Goal: Transaction & Acquisition: Purchase product/service

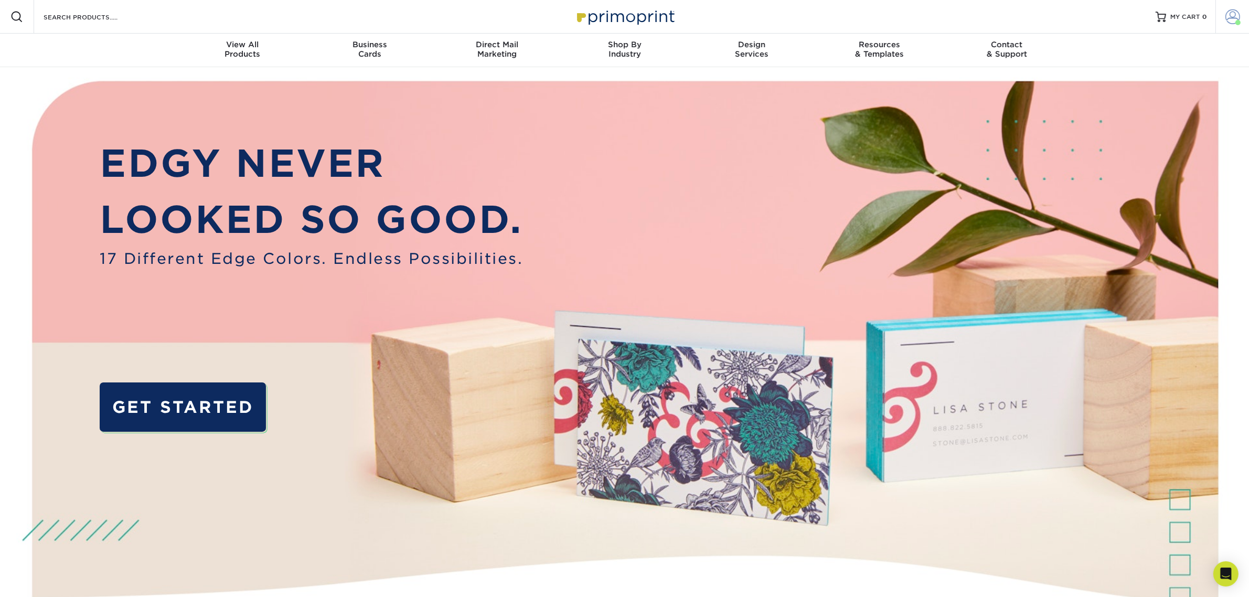
click at [1230, 27] on link "Account" at bounding box center [1232, 17] width 34 height 34
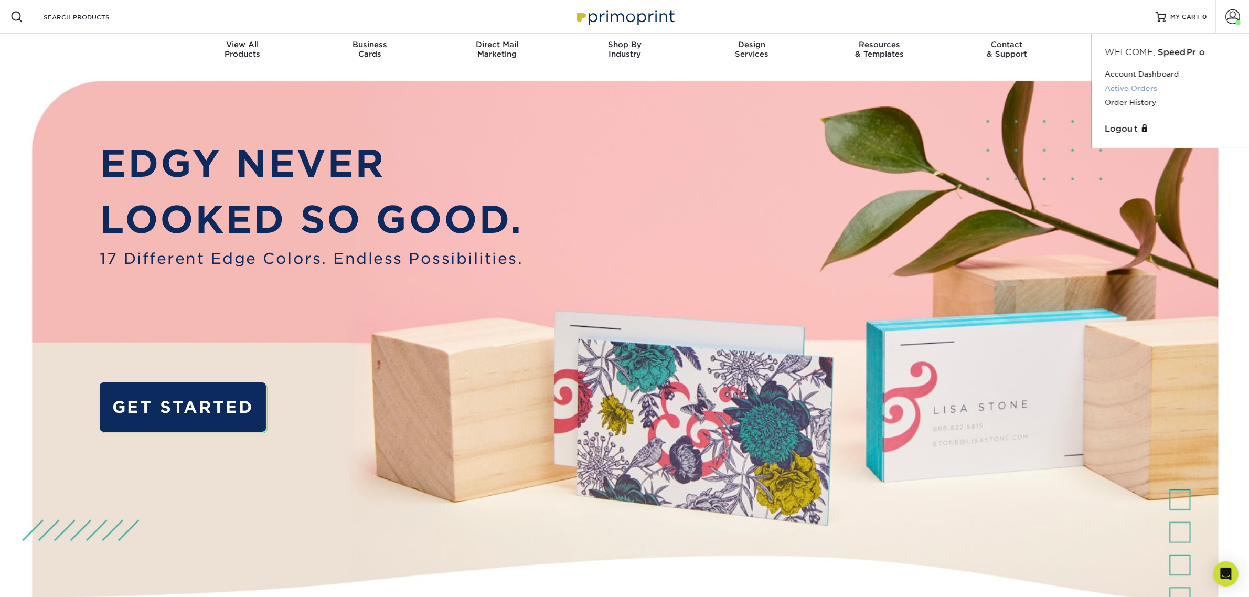
click at [1145, 87] on link "Active Orders" at bounding box center [1171, 88] width 132 height 14
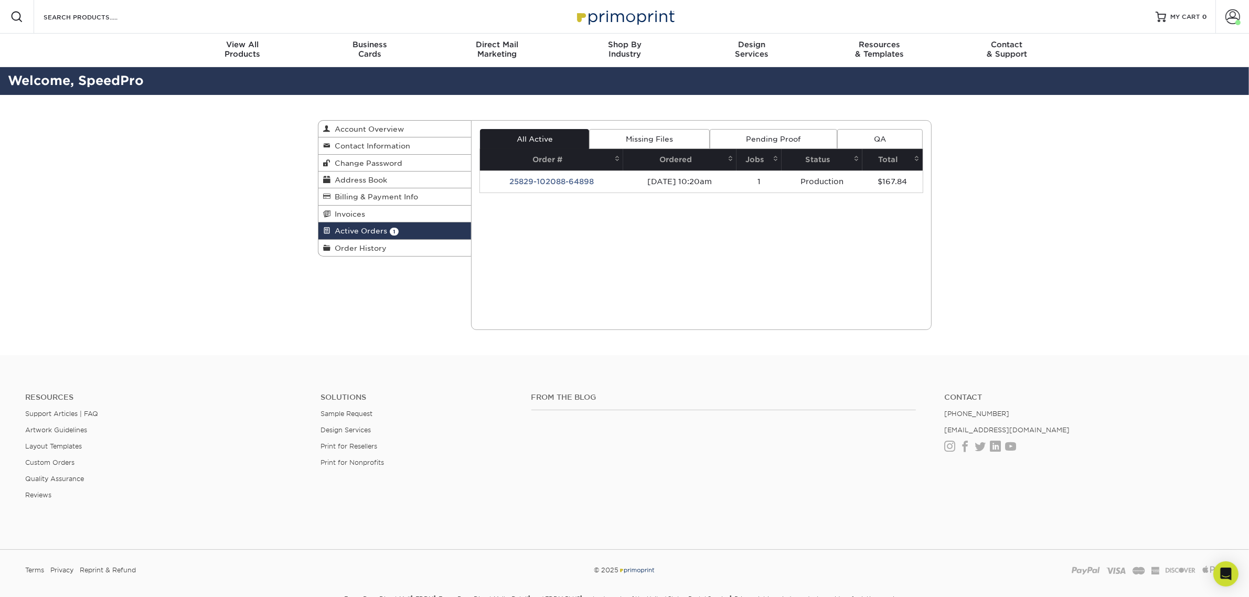
click at [617, 130] on link "Missing Files" at bounding box center [649, 139] width 120 height 20
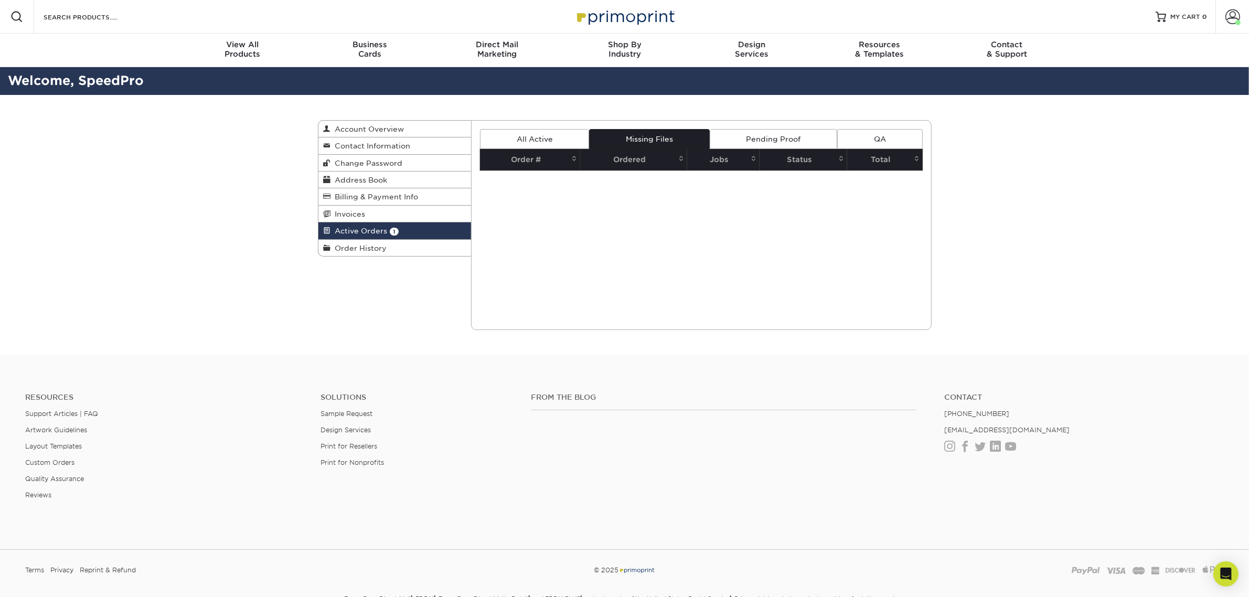
click at [763, 122] on div "Current Orders 1 Active 0 Missing Files" at bounding box center [701, 225] width 461 height 210
drag, startPoint x: 770, startPoint y: 127, endPoint x: 775, endPoint y: 131, distance: 6.4
click at [770, 127] on div "Current Orders 1 Active 0 Missing Files" at bounding box center [701, 225] width 461 height 210
click at [875, 127] on div "Current Orders 1 Active 0 Missing Files" at bounding box center [701, 225] width 461 height 210
drag, startPoint x: 858, startPoint y: 140, endPoint x: 799, endPoint y: 138, distance: 58.8
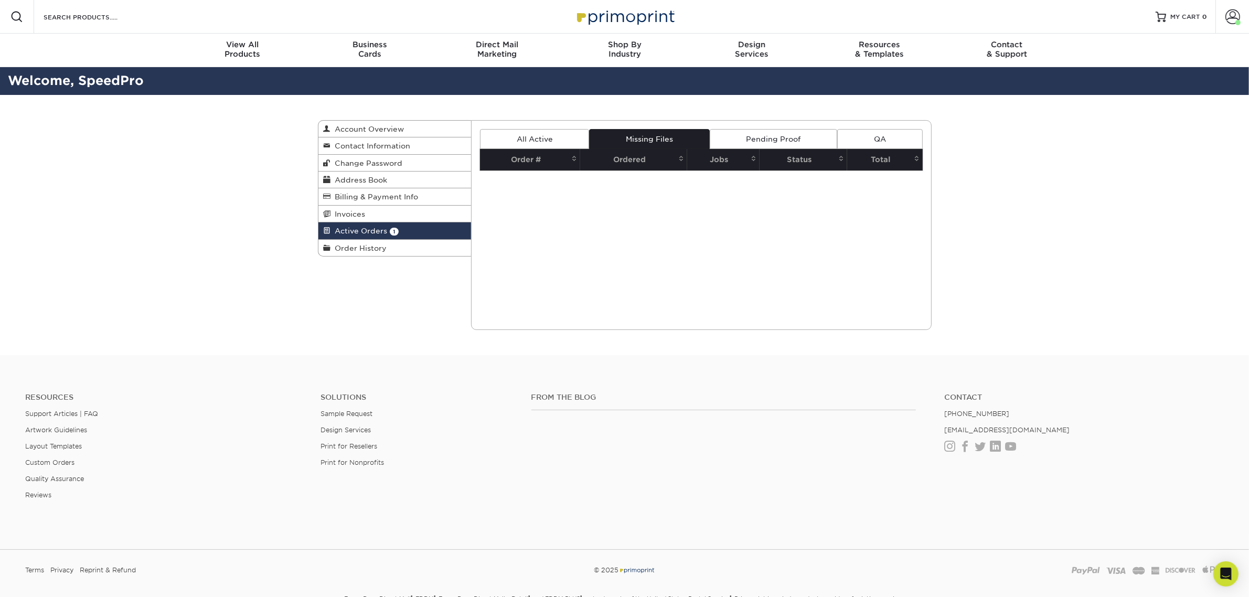
click at [857, 140] on link "QA" at bounding box center [879, 139] width 85 height 20
drag, startPoint x: 796, startPoint y: 138, endPoint x: 769, endPoint y: 135, distance: 27.4
click at [795, 138] on link "Pending Proof" at bounding box center [773, 139] width 127 height 20
click at [528, 134] on link "All Active" at bounding box center [534, 139] width 109 height 20
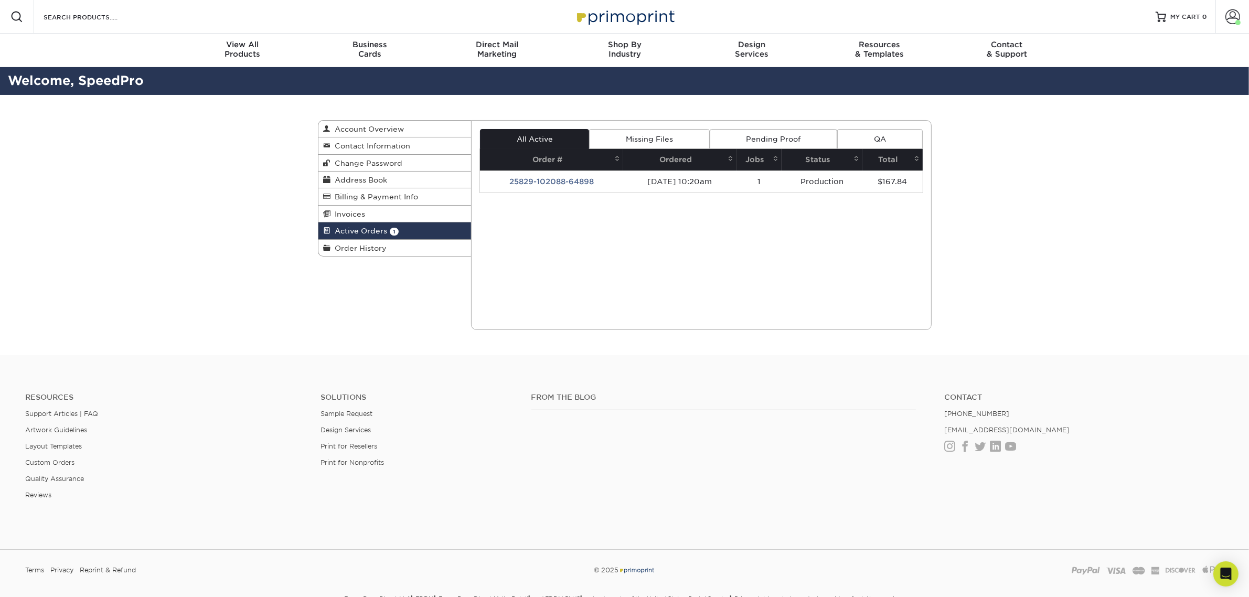
click at [551, 185] on td "25829-102088-64898" at bounding box center [551, 181] width 143 height 22
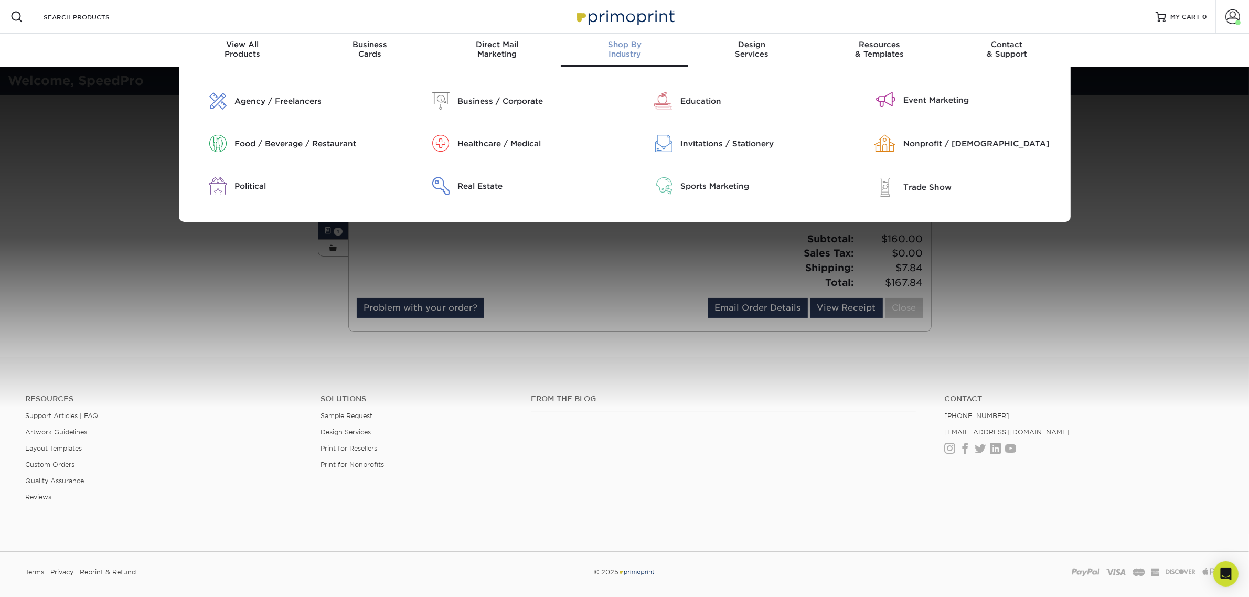
click at [603, 44] on span "Shop By" at bounding box center [624, 44] width 127 height 9
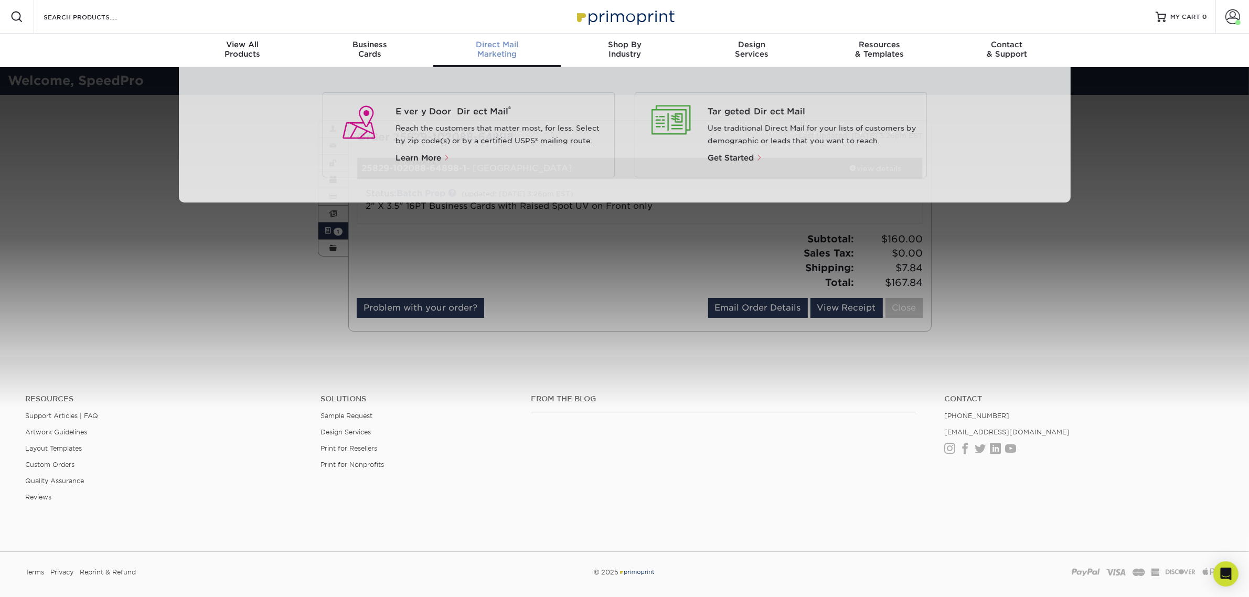
click at [497, 60] on link "Direct Mail Marketing" at bounding box center [496, 51] width 127 height 34
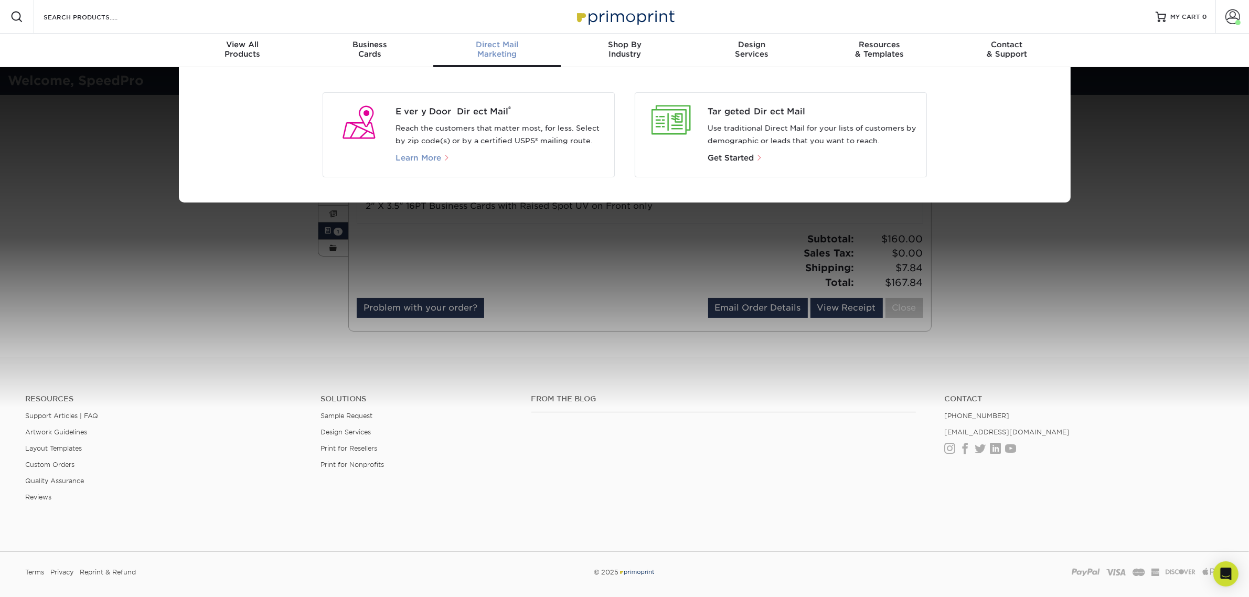
click at [428, 155] on span "Learn More" at bounding box center [419, 157] width 46 height 9
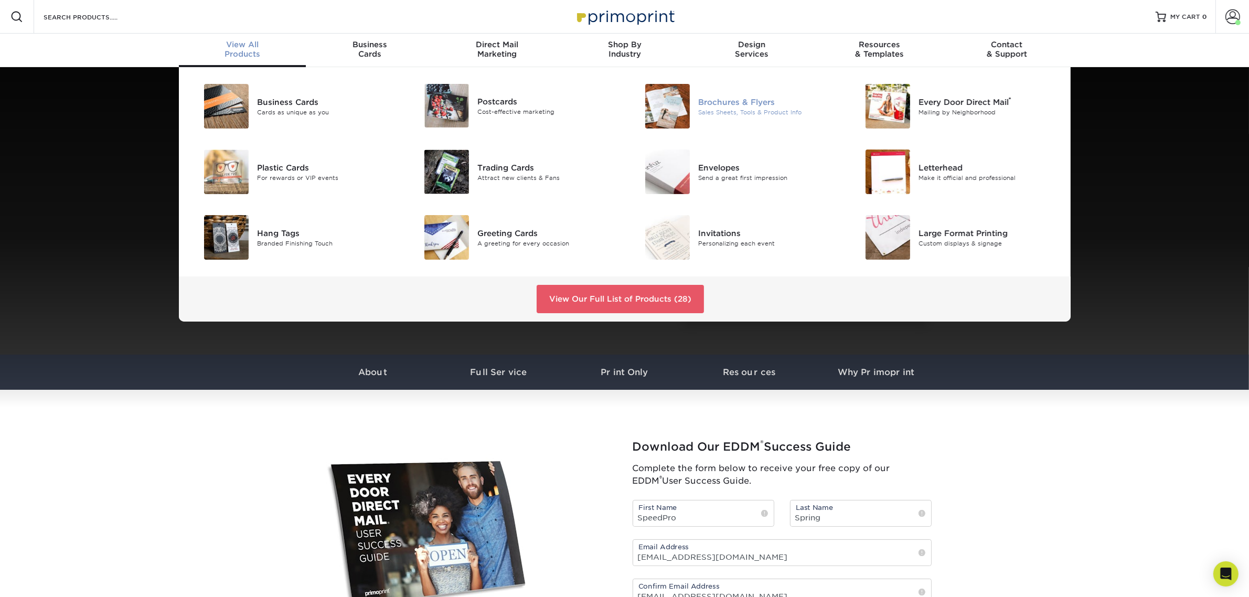
click at [702, 119] on div "Brochures & Flyers Sales Sheets, Tools & Product Info" at bounding box center [771, 106] width 147 height 45
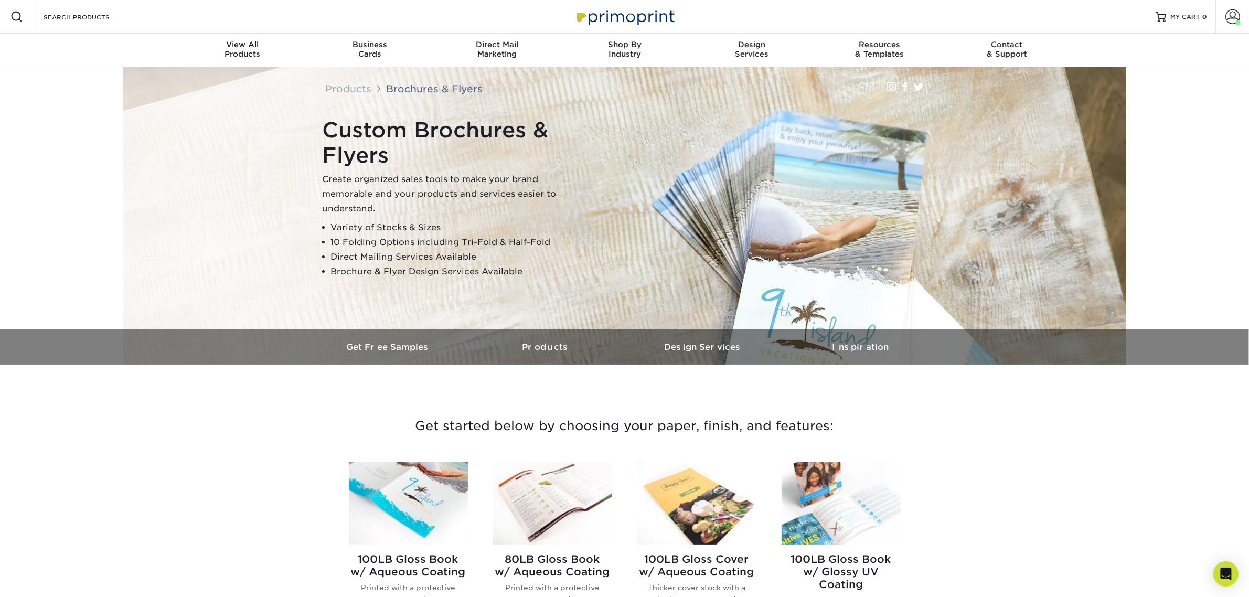
scroll to position [197, 0]
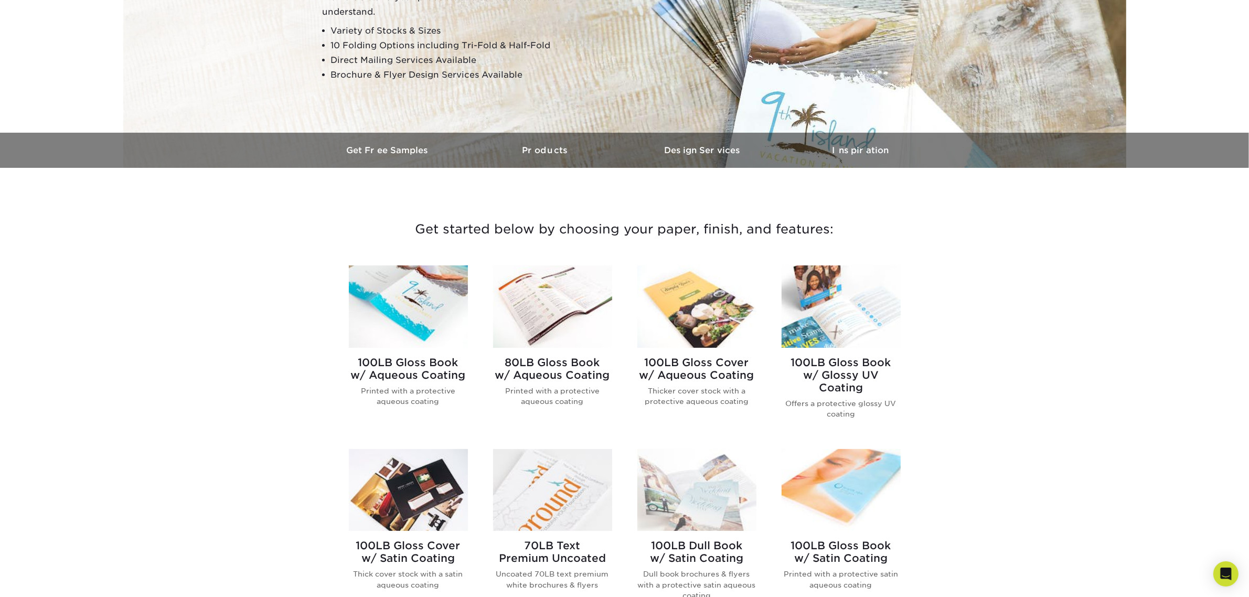
click at [453, 313] on img at bounding box center [408, 306] width 119 height 82
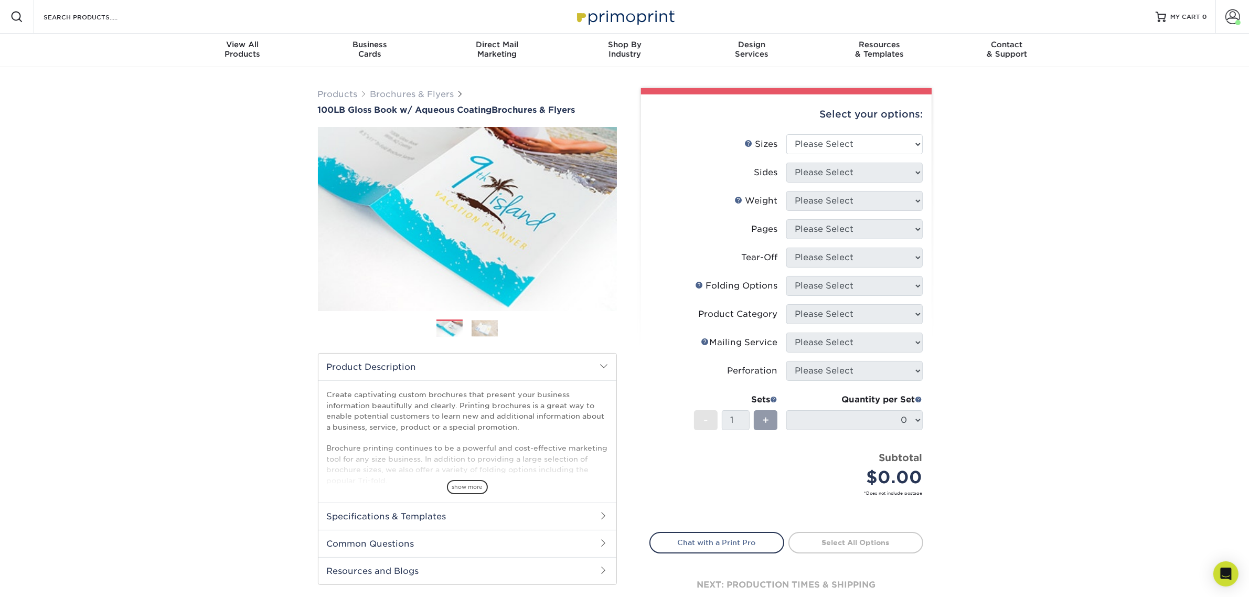
click at [481, 321] on img at bounding box center [485, 328] width 26 height 16
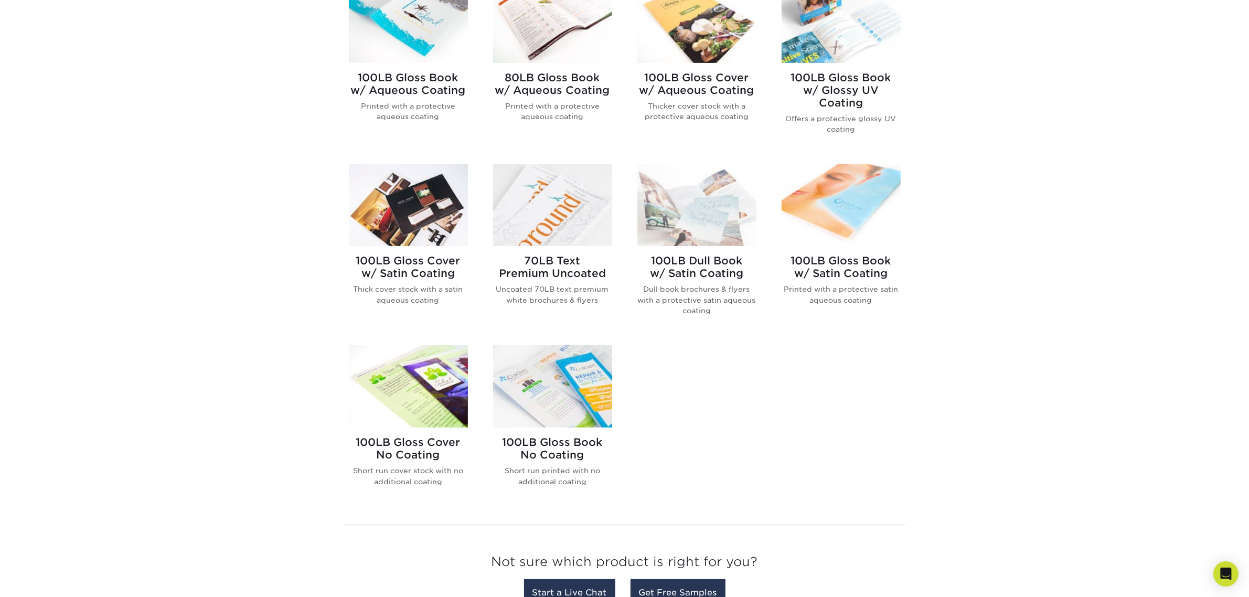
scroll to position [459, 0]
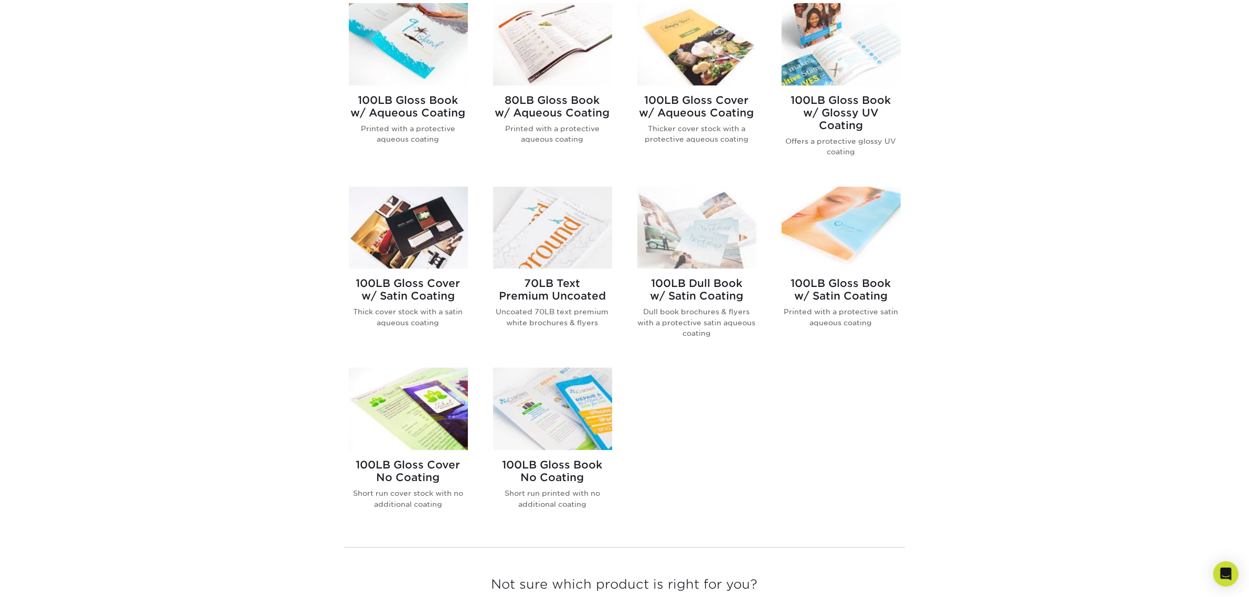
click at [702, 71] on img at bounding box center [696, 44] width 119 height 82
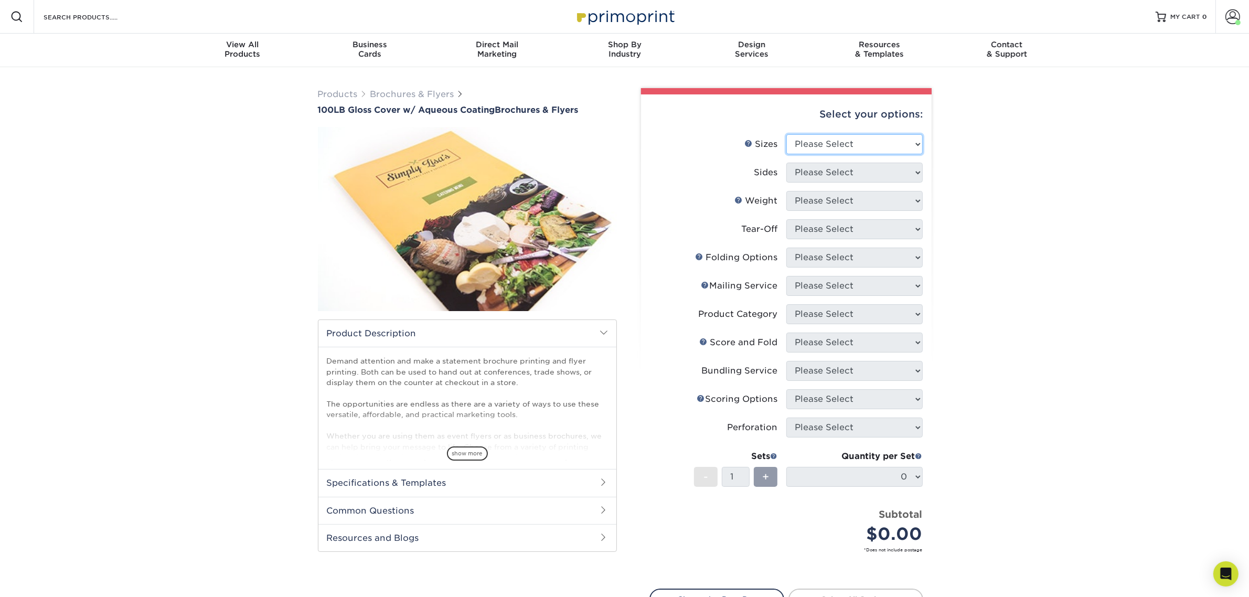
click at [794, 138] on select "Please Select 3.5" x 8.5" 3.5" x 11" 3.67" x 8.5" 4" x 8.5" 4" x 11" 4" x 12" 4…" at bounding box center [854, 144] width 136 height 20
click at [415, 494] on h2 "Specifications & Templates" at bounding box center [467, 482] width 298 height 27
click at [869, 143] on select "Please Select 3.5" x 8.5" 3.5" x 11" 3.67" x 8.5" 4" x 8.5" 4" x 11" 4" x 12" 4…" at bounding box center [854, 144] width 136 height 20
select select "4.00x8.50"
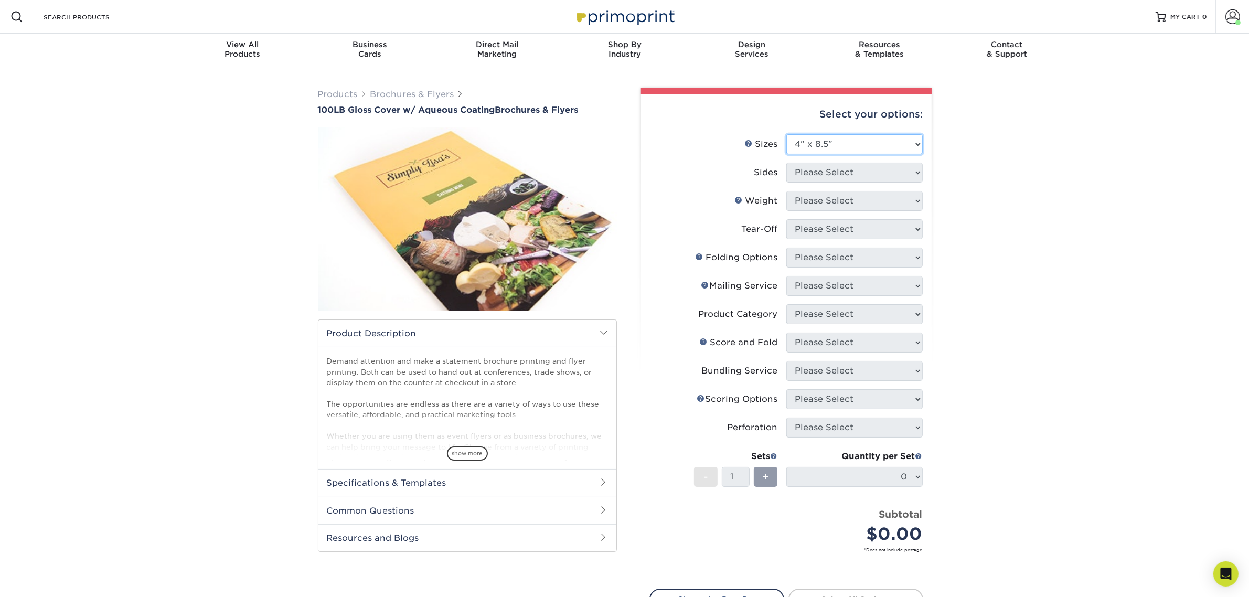
click at [786, 134] on select "Please Select 3.5" x 8.5" 3.5" x 11" 3.67" x 8.5" 4" x 8.5" 4" x 11" 4" x 12" 4…" at bounding box center [854, 144] width 136 height 20
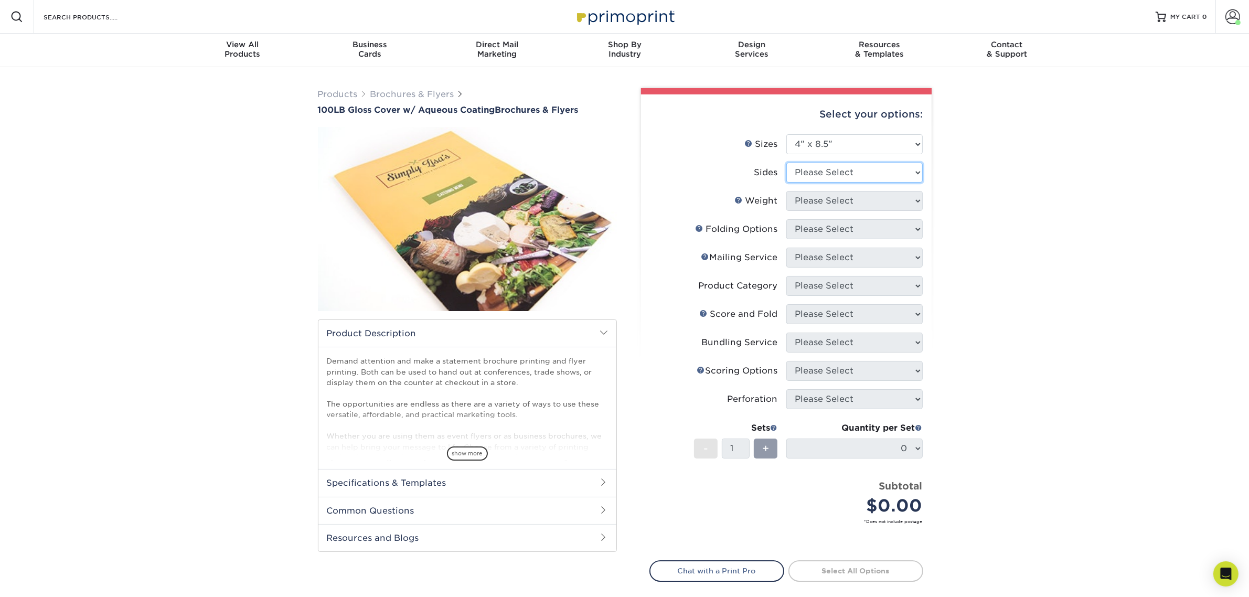
click at [838, 167] on select "Please Select Print Both Sides Print Front Only" at bounding box center [854, 173] width 136 height 20
select select "13abbda7-1d64-4f25-8bb2-c179b224825d"
click at [786, 163] on select "Please Select Print Both Sides Print Front Only" at bounding box center [854, 173] width 136 height 20
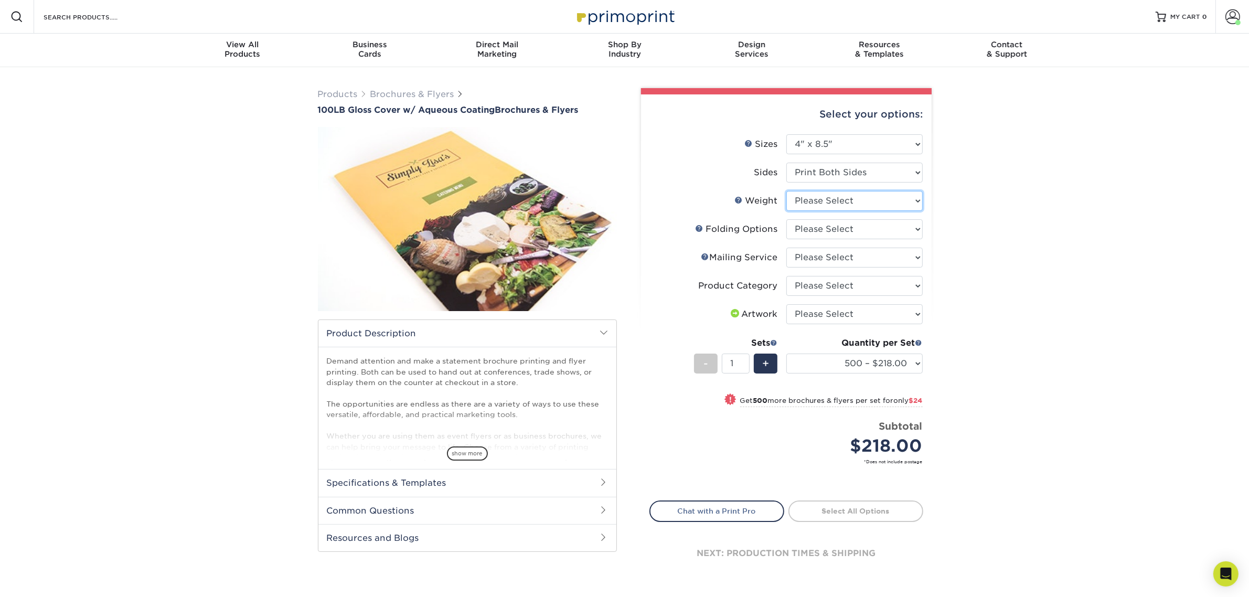
click at [827, 200] on select "Please Select 100LB" at bounding box center [854, 201] width 136 height 20
select select "100LB"
click at [786, 191] on select "Please Select 100LB" at bounding box center [854, 201] width 136 height 20
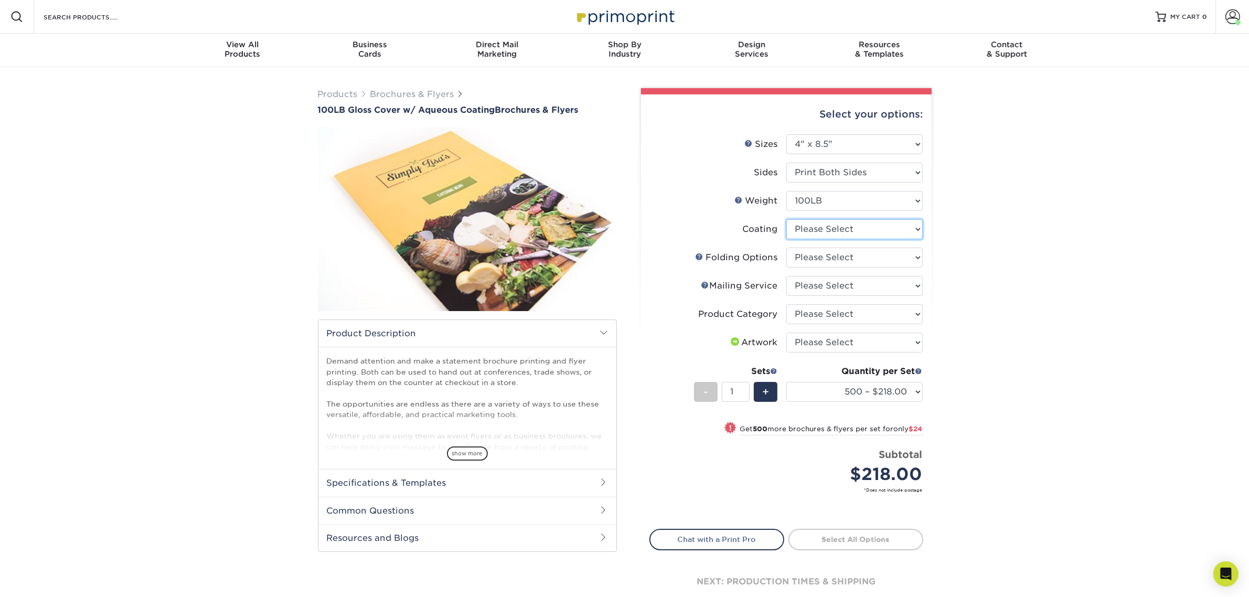
click at [816, 229] on select at bounding box center [854, 229] width 136 height 20
select select "d41dab50-ff65-4f4f-bb17-2afe4d36ae33"
click at [786, 219] on select at bounding box center [854, 229] width 136 height 20
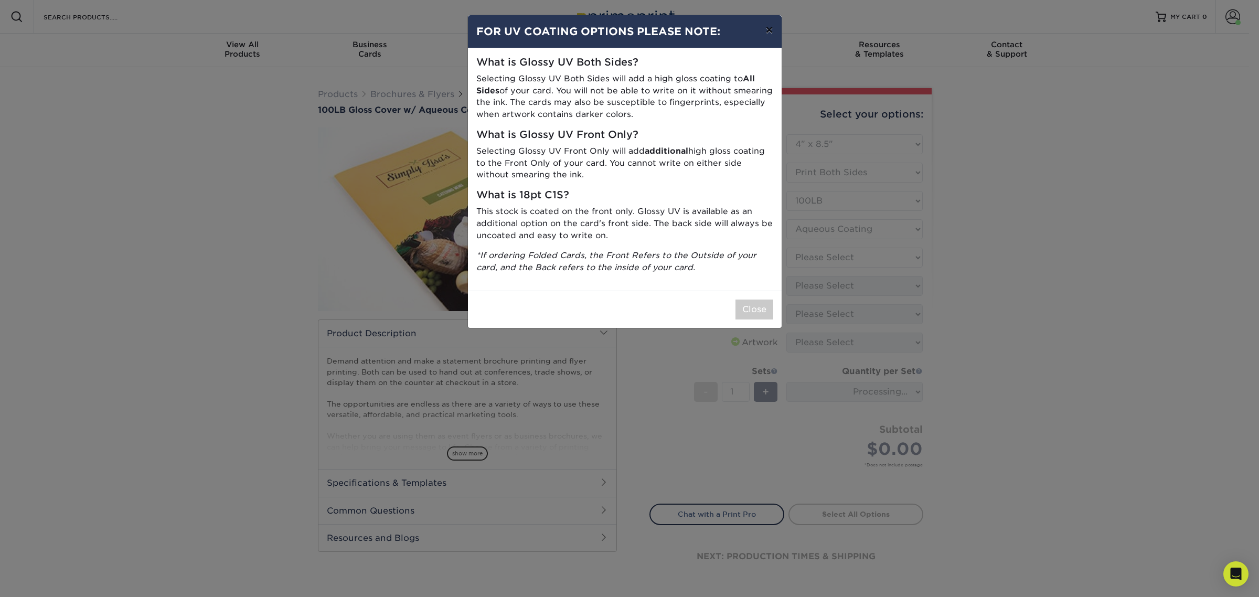
click at [771, 30] on button "×" at bounding box center [769, 29] width 24 height 29
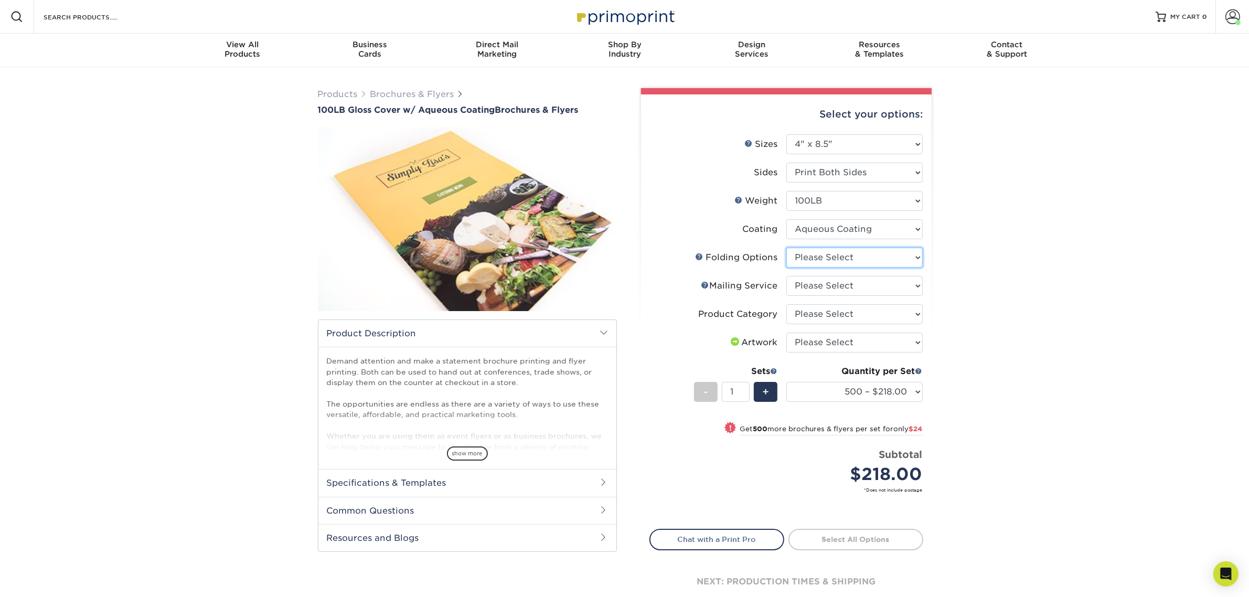
click at [837, 258] on select "Please Select FLAT - No Folding" at bounding box center [854, 258] width 136 height 20
select select "9b1d5825-34d1-4721-9874-ed79abb003d7"
click at [786, 248] on select "Please Select FLAT - No Folding" at bounding box center [854, 258] width 136 height 20
click at [838, 286] on select "Please Select No Direct Mailing Service No, I will mail/stamp/imprint Direct Ma…" at bounding box center [854, 286] width 136 height 20
click at [707, 285] on link "Mailing Service Help" at bounding box center [705, 285] width 8 height 8
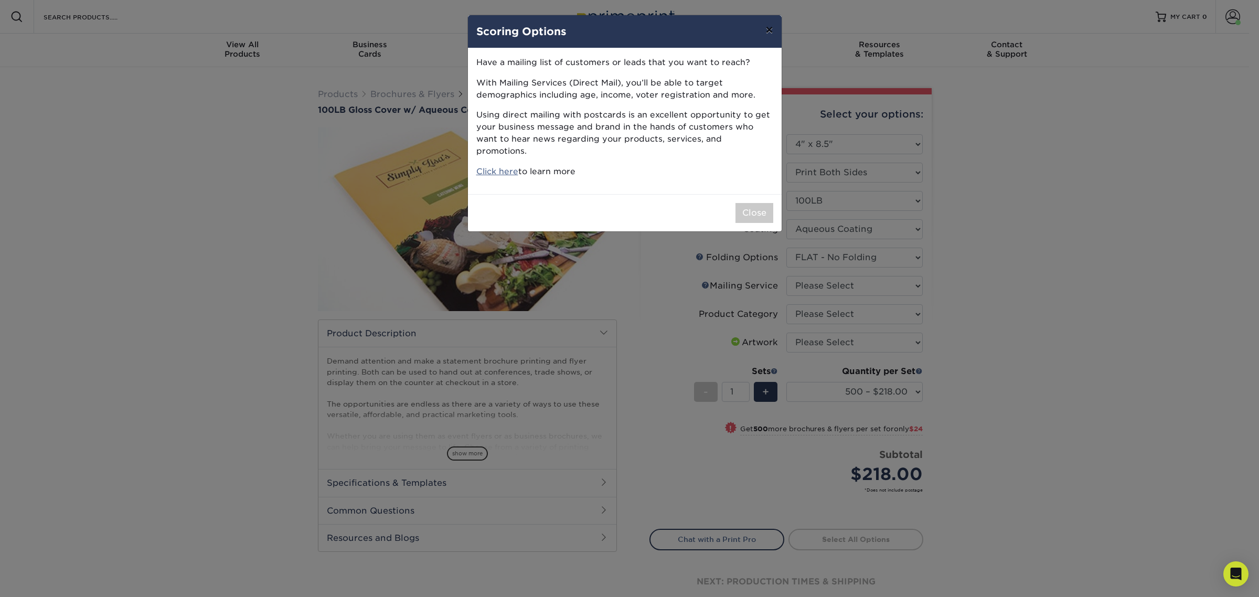
click at [761, 33] on button "×" at bounding box center [769, 29] width 24 height 29
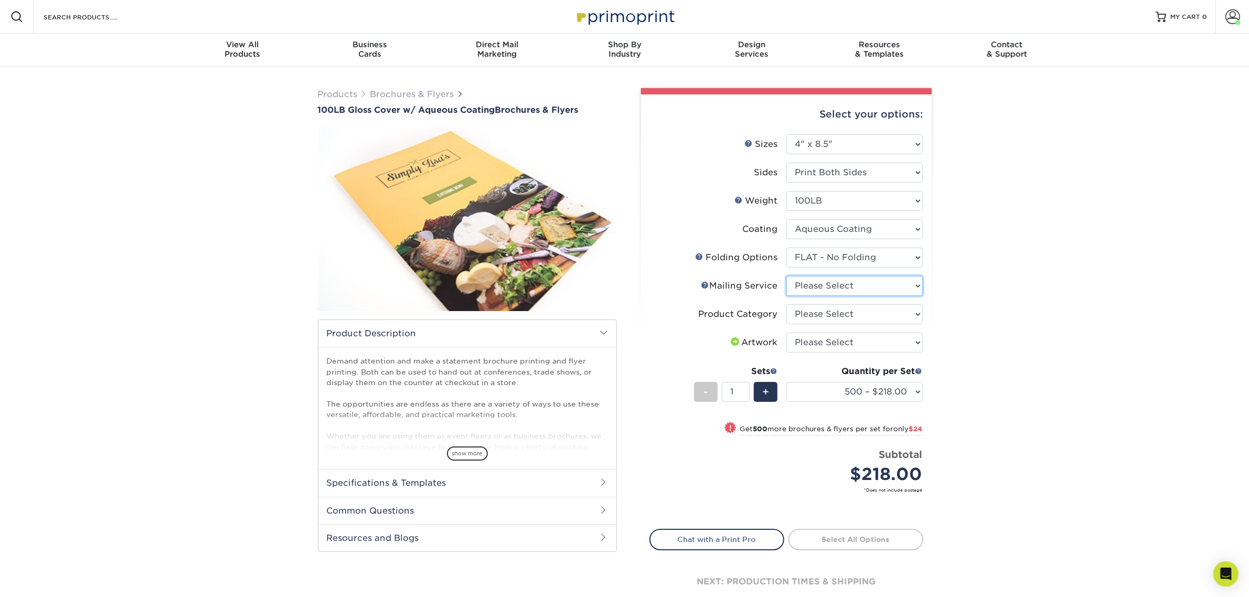
click at [883, 274] on ul "Sizes Help Sizes Please Select 3.5" x 8.5" 3.5" x 11" 3.67" x 8.5" 4" x 8.5" 4"…" at bounding box center [786, 321] width 274 height 374
select select "3e5e9bdd-d78a-4c28-a41d-fe1407925ca6"
click at [786, 276] on select "Please Select No Direct Mailing Service No, I will mail/stamp/imprint Direct Ma…" at bounding box center [854, 286] width 136 height 20
click at [860, 304] on select "Please Select Flyers and Brochures" at bounding box center [854, 314] width 136 height 20
select select "1a668080-6b7c-4174-b399-2c3833b27ef4"
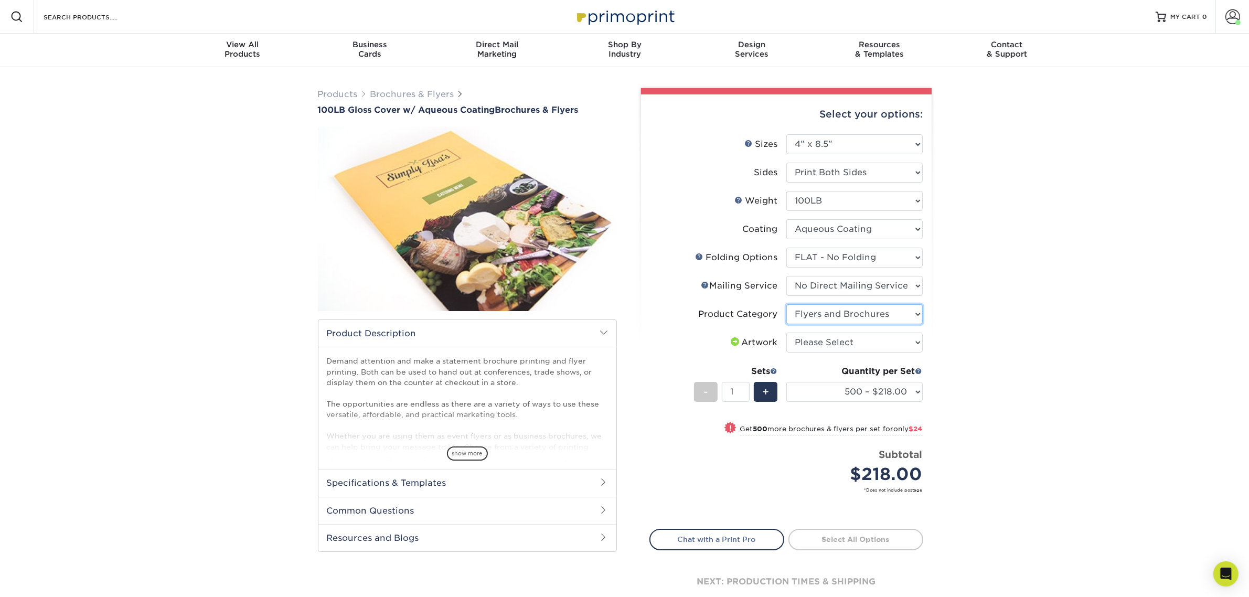
click at [786, 304] on select "Please Select Flyers and Brochures" at bounding box center [854, 314] width 136 height 20
click at [850, 336] on select "Please Select I will upload files I need a design - $175" at bounding box center [854, 343] width 136 height 20
select select "upload"
click at [786, 333] on select "Please Select I will upload files I need a design - $175" at bounding box center [854, 343] width 136 height 20
click at [858, 385] on select "500 – $218.00 1000 – $242.00 2000 – $318.00 2500 – $331.00 3000 – $410.00 4000 …" at bounding box center [854, 392] width 136 height 20
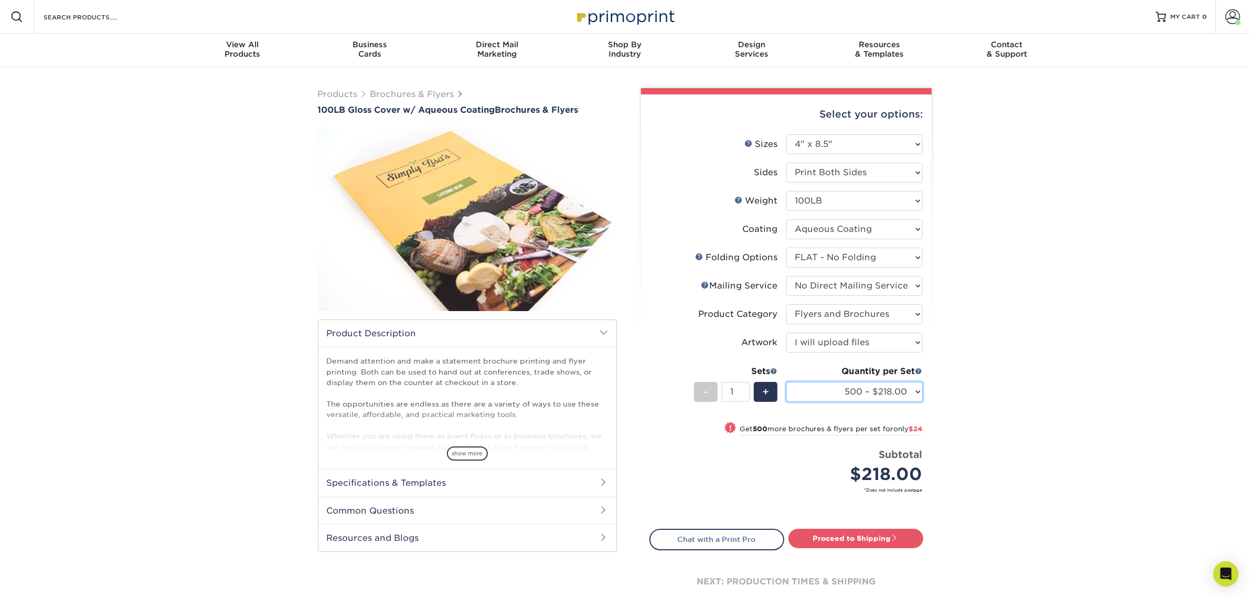
select select "2500 – $331.00"
click at [786, 382] on select "500 – $218.00 1000 – $242.00 2000 – $318.00 2500 – $331.00 3000 – $410.00 4000 …" at bounding box center [854, 392] width 136 height 20
click at [463, 510] on h2 "Common Questions" at bounding box center [467, 510] width 298 height 27
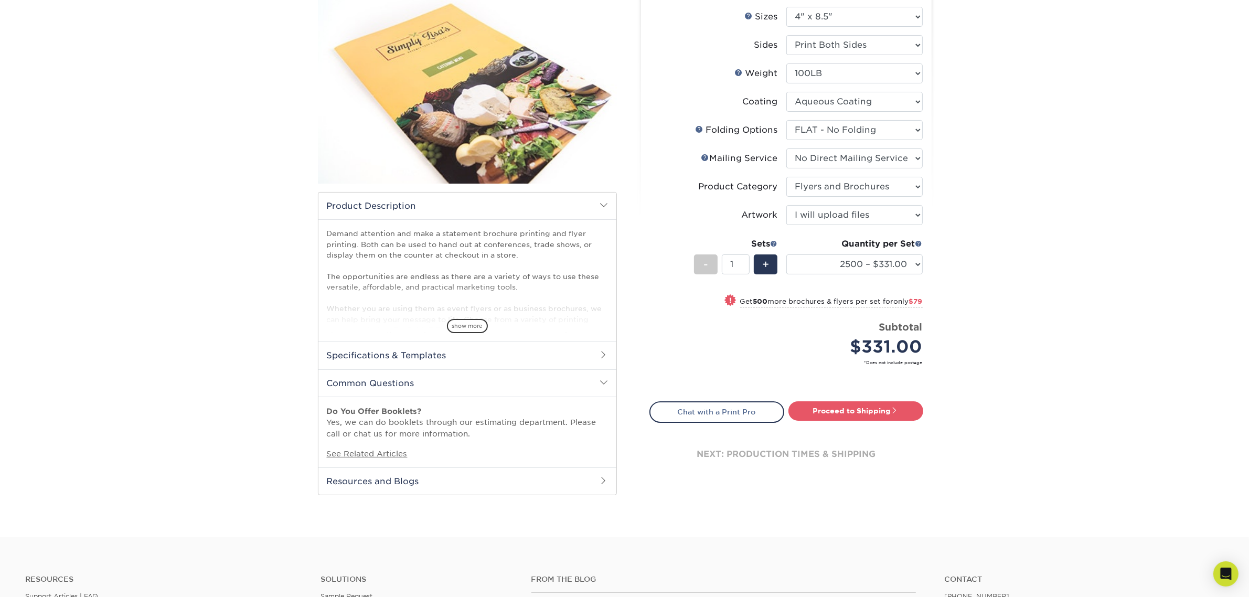
scroll to position [131, 0]
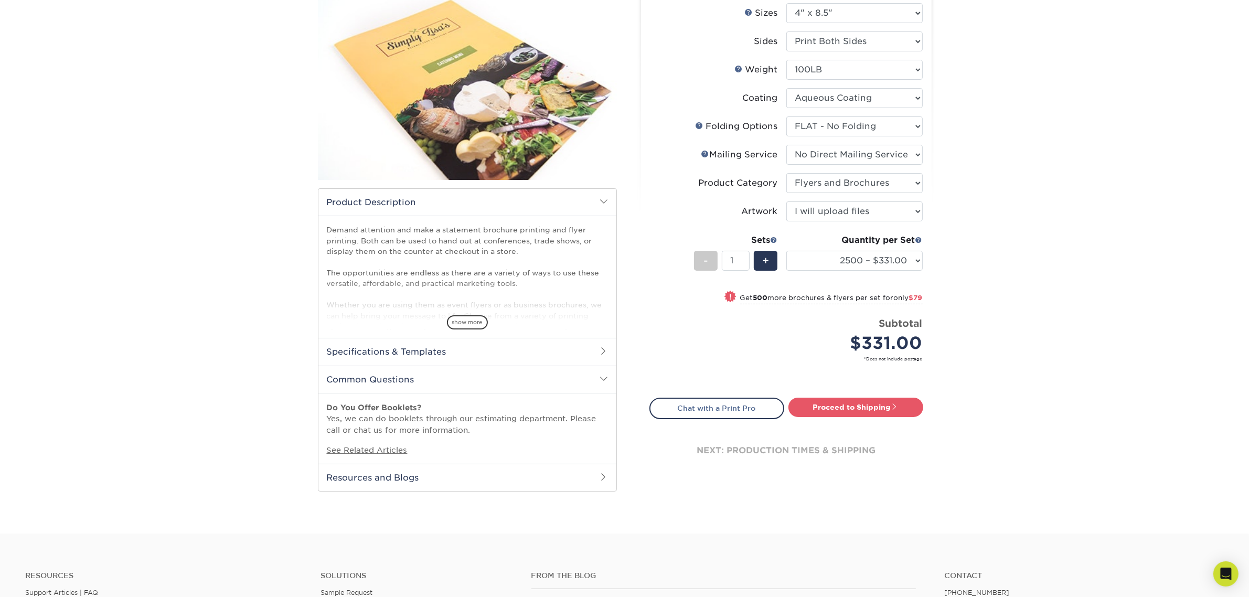
click at [473, 483] on h2 "Resources and Blogs" at bounding box center [467, 477] width 298 height 27
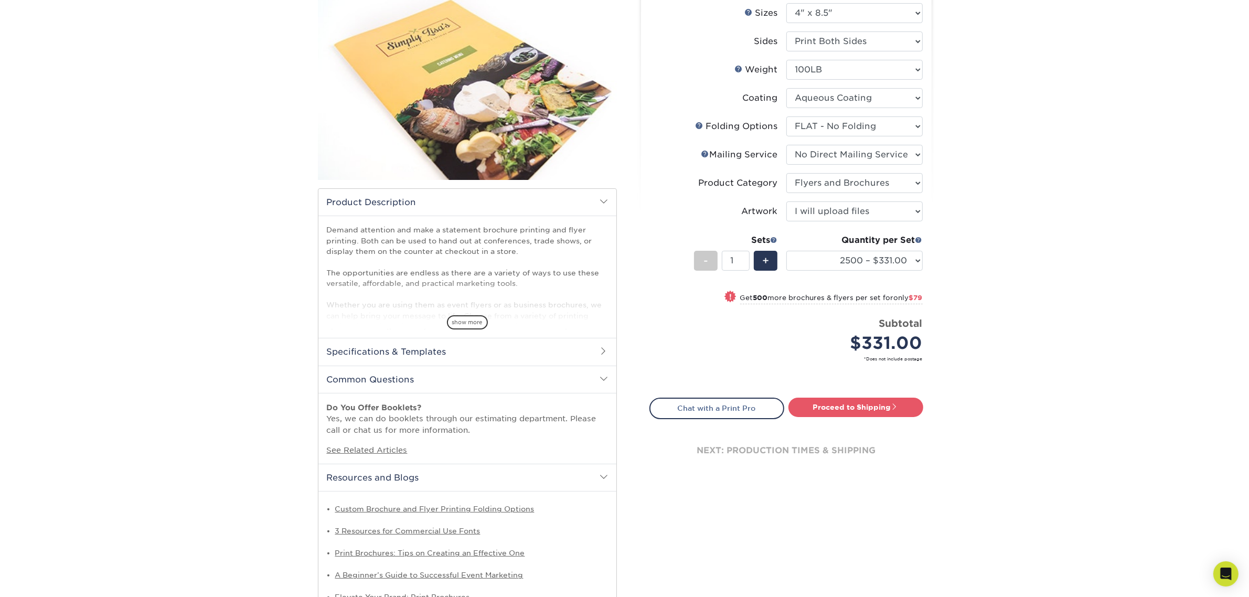
click at [477, 356] on h2 "Specifications & Templates" at bounding box center [467, 351] width 298 height 27
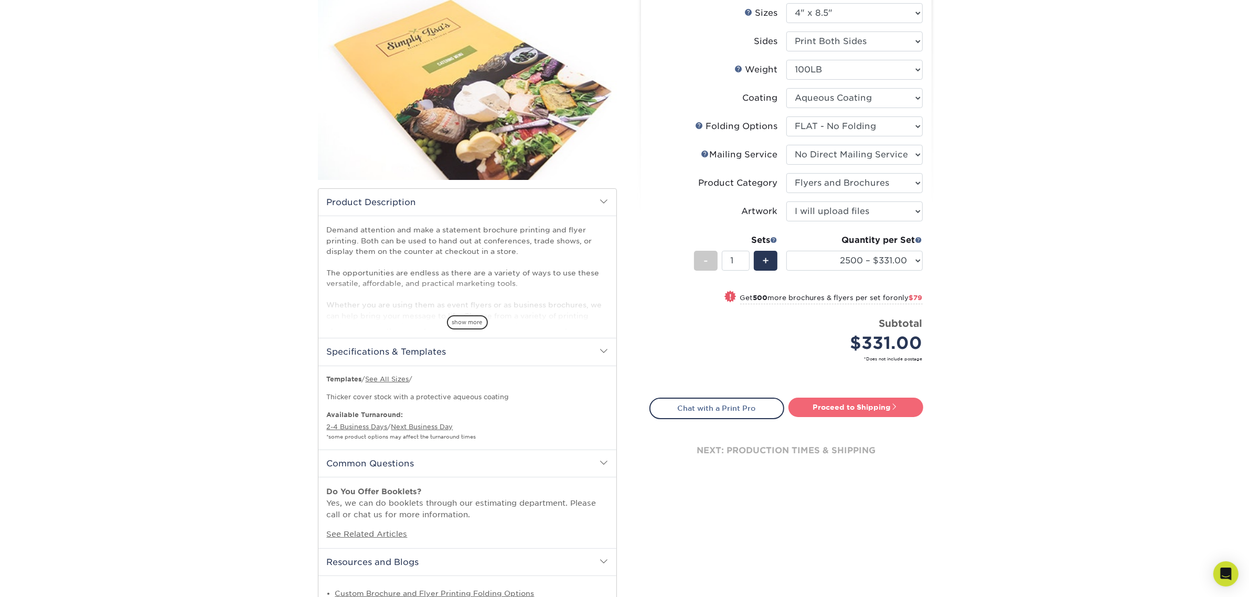
click at [804, 415] on link "Proceed to Shipping" at bounding box center [855, 407] width 135 height 19
type input "Set 1"
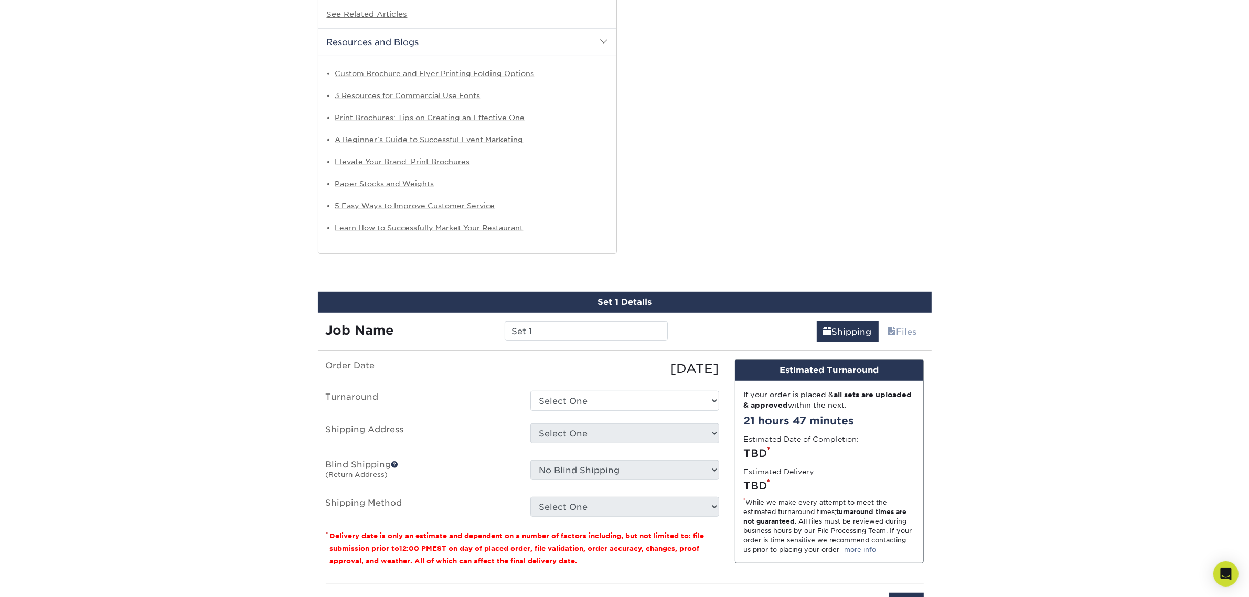
scroll to position [854, 0]
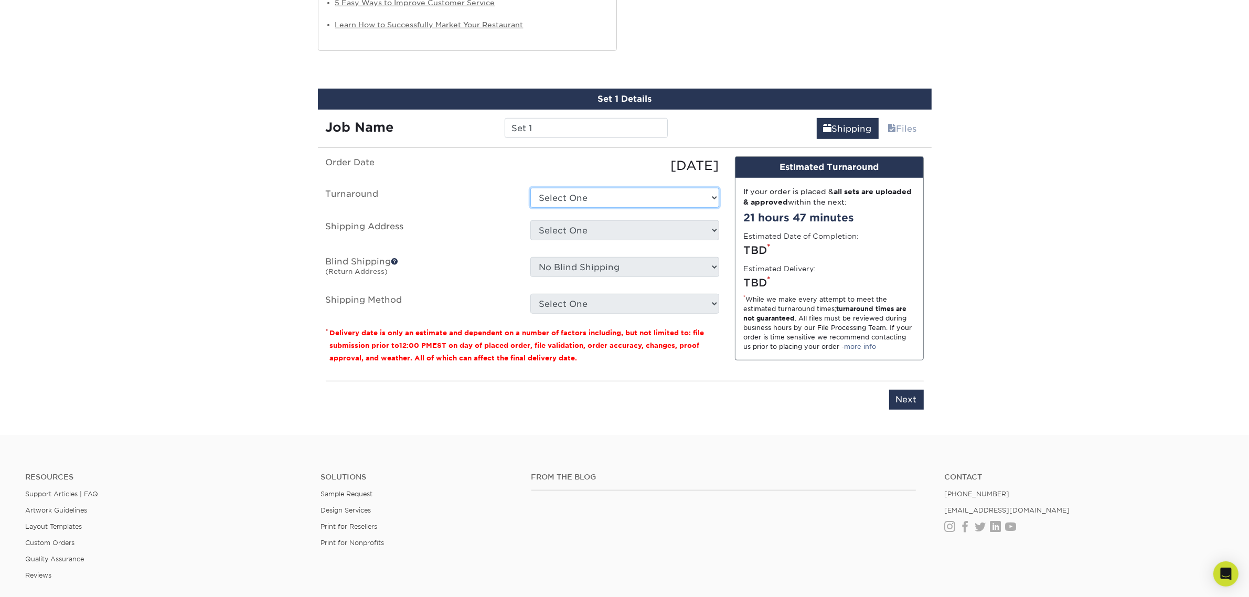
click at [660, 193] on select "Select One 2-4 Business Days 2 Day Next Business Day" at bounding box center [624, 198] width 189 height 20
select select "1d84802b-8f74-4922-918c-aa78ee891688"
click at [530, 188] on select "Select One 2-4 Business Days 2 Day Next Business Day" at bounding box center [624, 198] width 189 height 20
click at [654, 229] on select "Select One Business Cards - 16pt Raised UV + Add New Address" at bounding box center [624, 230] width 189 height 20
select select "285614"
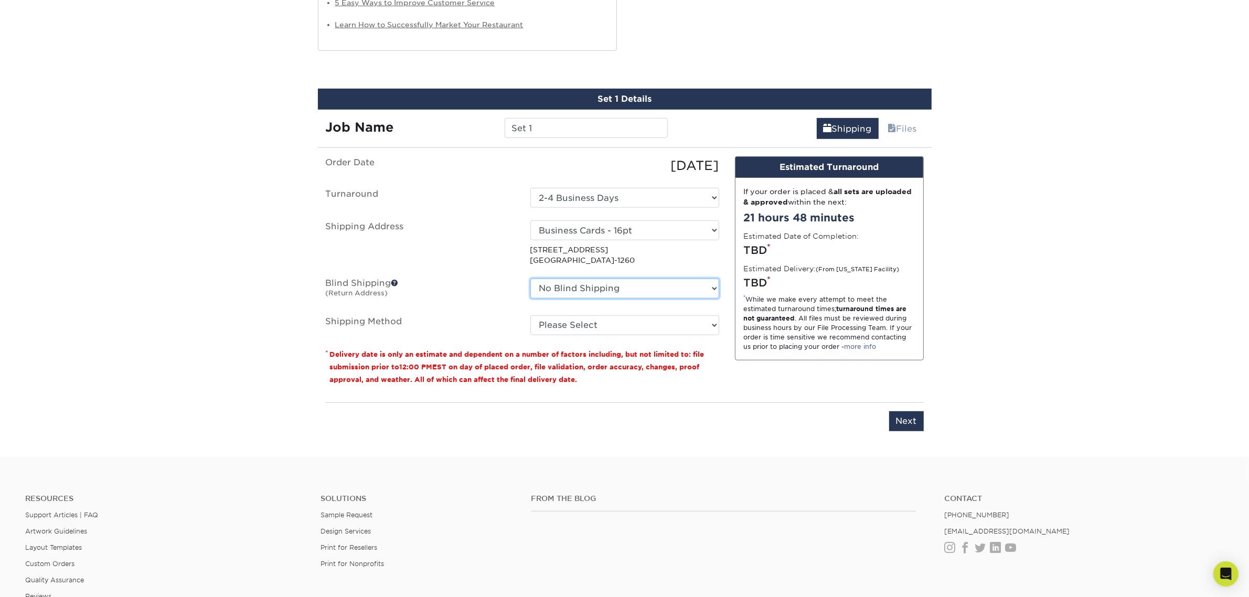
click at [704, 293] on select "No Blind Shipping Business Cards - 16pt Raised UV + Add New Address" at bounding box center [624, 289] width 189 height 20
select select "285614"
click at [530, 279] on select "No Blind Shipping Business Cards - 16pt Raised UV + Add New Address" at bounding box center [624, 289] width 189 height 20
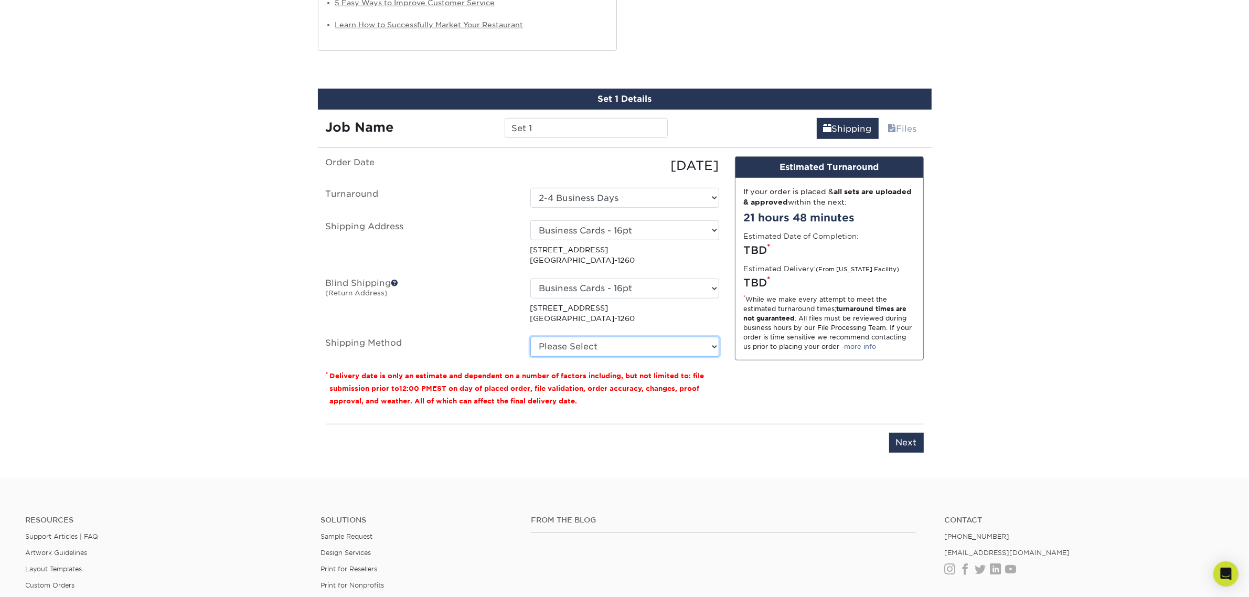
click at [664, 353] on select "Please Select Ground Shipping (+$60.86) 3 Day Shipping Service (+$143.36) 2 Day…" at bounding box center [624, 347] width 189 height 20
select select "03"
click at [530, 337] on select "Please Select Ground Shipping (+$60.86) 3 Day Shipping Service (+$143.36) 2 Day…" at bounding box center [624, 347] width 189 height 20
click at [606, 199] on select "Select One 2-4 Business Days 2 Day Next Business Day" at bounding box center [624, 198] width 189 height 20
select select "7d1e7551-50bf-4ce1-af0b-596ed8f102c7"
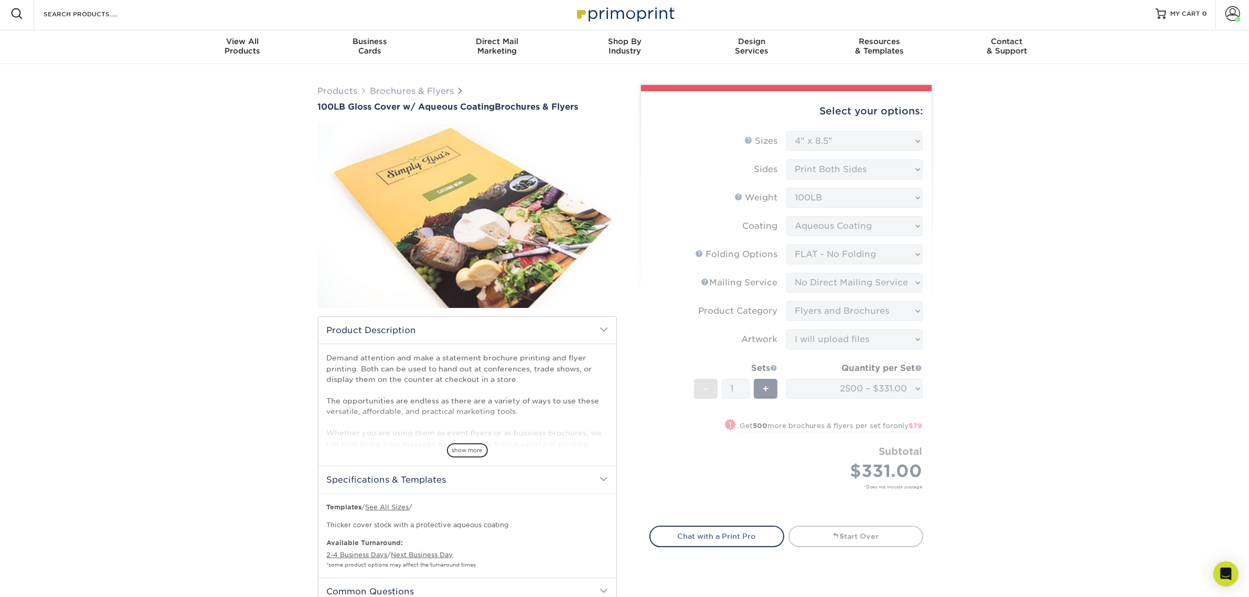
scroll to position [2, 0]
